Goal: Task Accomplishment & Management: Manage account settings

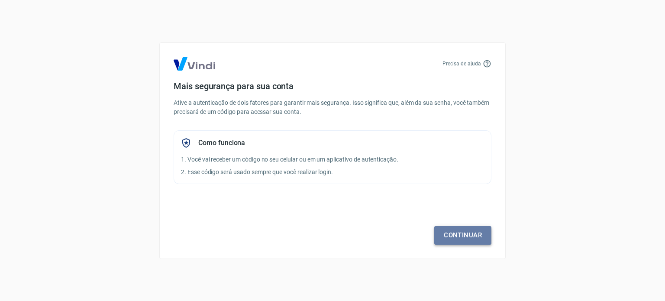
click at [484, 238] on link "Continuar" at bounding box center [462, 235] width 57 height 18
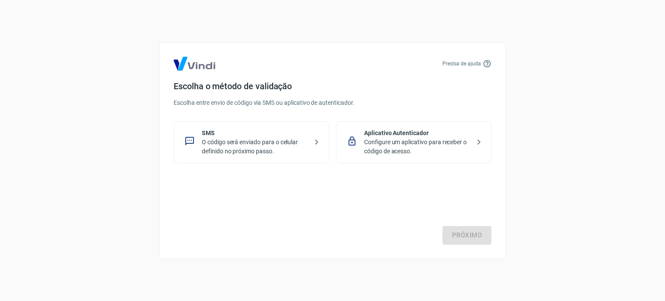
click at [273, 148] on p "O código será enviado para o celular definido no próximo passo." at bounding box center [255, 147] width 106 height 18
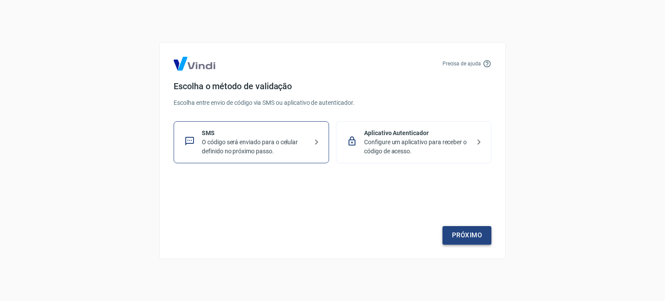
click at [480, 237] on link "Próximo" at bounding box center [466, 235] width 49 height 18
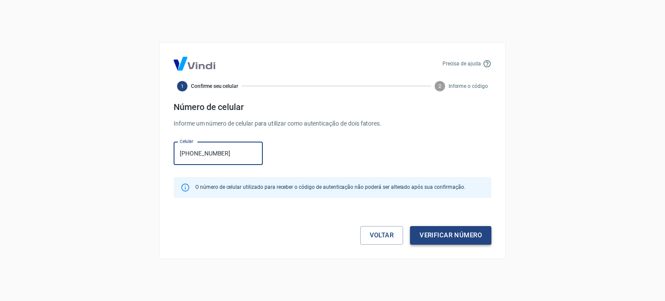
type input "[PHONE_NUMBER]"
click at [460, 230] on button "Verificar número" at bounding box center [450, 235] width 81 height 18
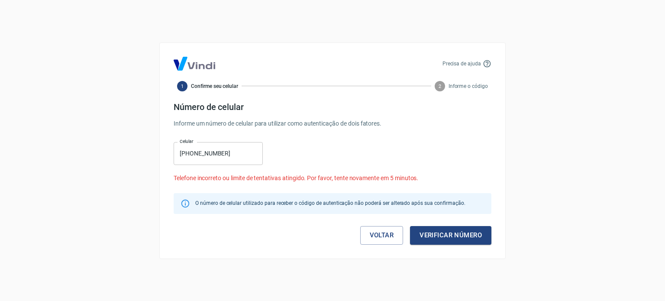
click at [488, 63] on icon at bounding box center [487, 63] width 9 height 9
